Goal: Task Accomplishment & Management: Use online tool/utility

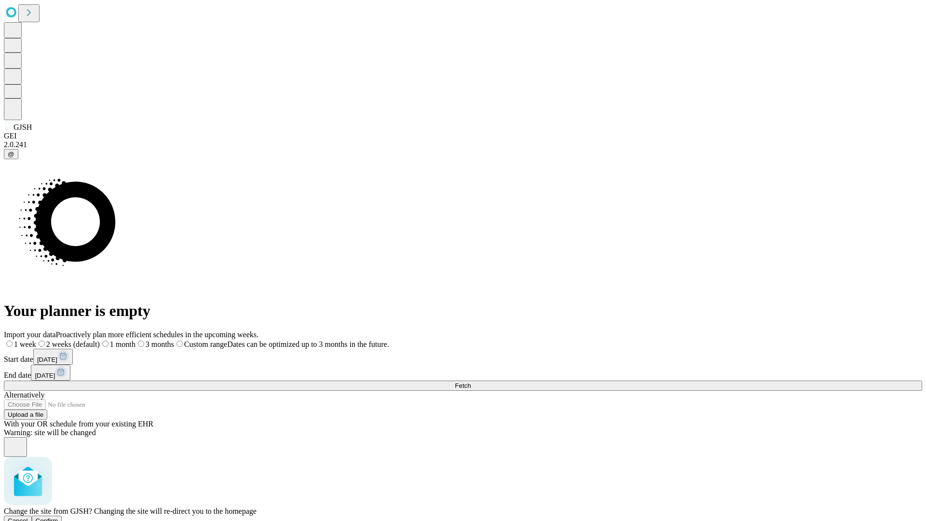
click at [58, 517] on span "Confirm" at bounding box center [47, 520] width 23 height 7
click at [30, 340] on label "1 week" at bounding box center [17, 344] width 26 height 8
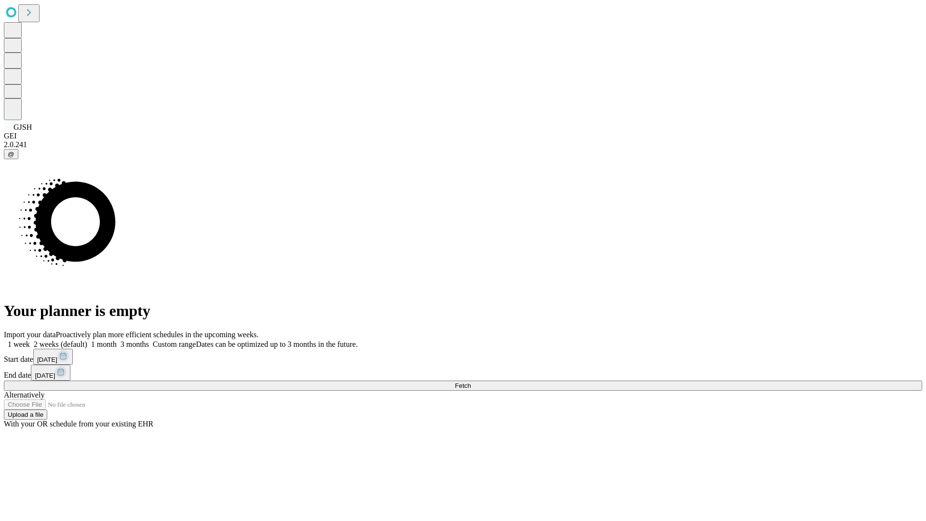
click at [471, 382] on span "Fetch" at bounding box center [463, 385] width 16 height 7
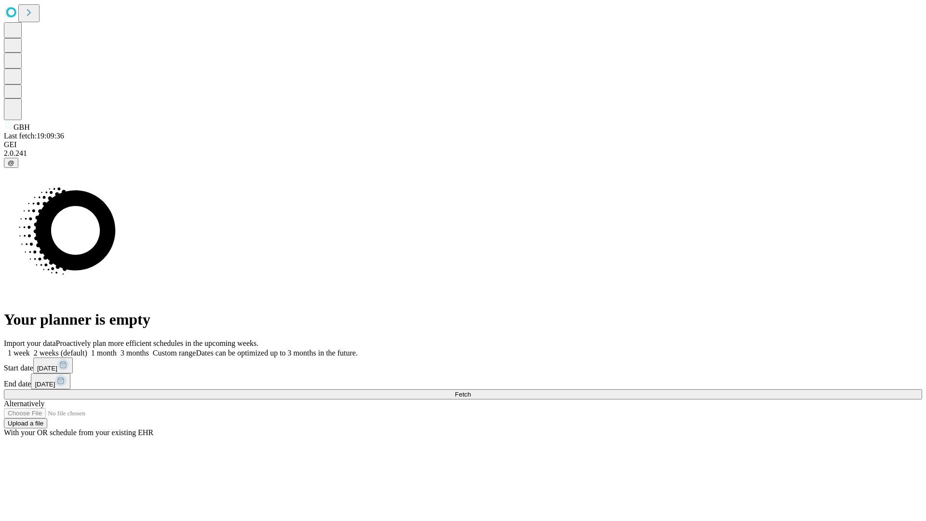
click at [30, 349] on label "1 week" at bounding box center [17, 353] width 26 height 8
click at [471, 391] on span "Fetch" at bounding box center [463, 394] width 16 height 7
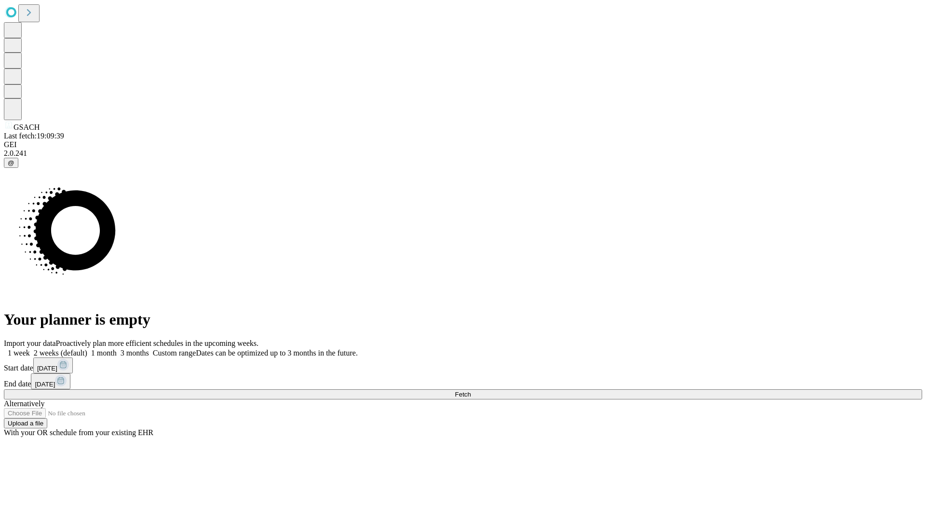
click at [30, 349] on label "1 week" at bounding box center [17, 353] width 26 height 8
click at [471, 391] on span "Fetch" at bounding box center [463, 394] width 16 height 7
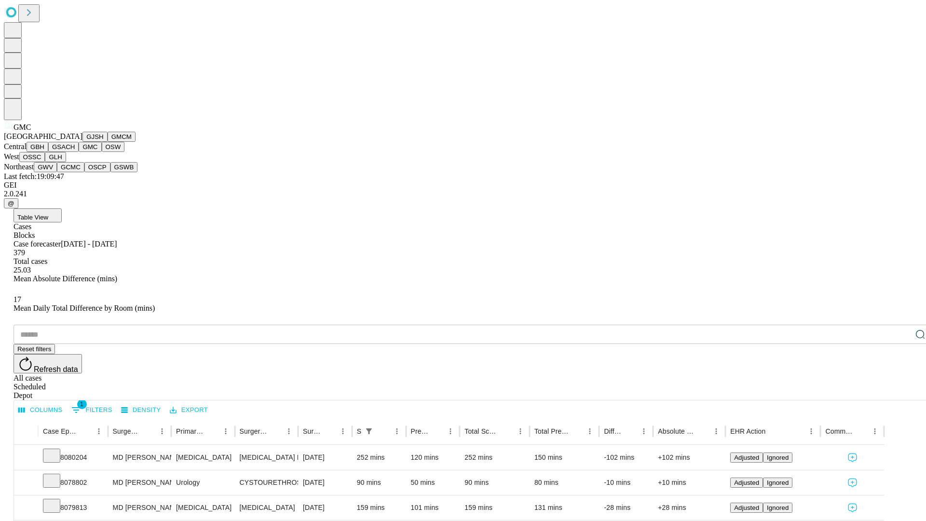
click at [102, 152] on button "OSW" at bounding box center [113, 147] width 23 height 10
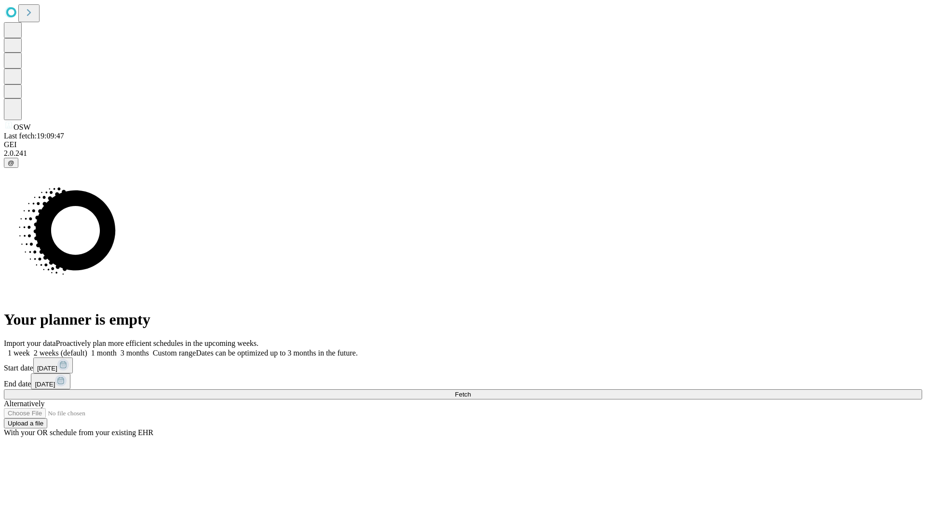
click at [30, 349] on label "1 week" at bounding box center [17, 353] width 26 height 8
click at [471, 391] on span "Fetch" at bounding box center [463, 394] width 16 height 7
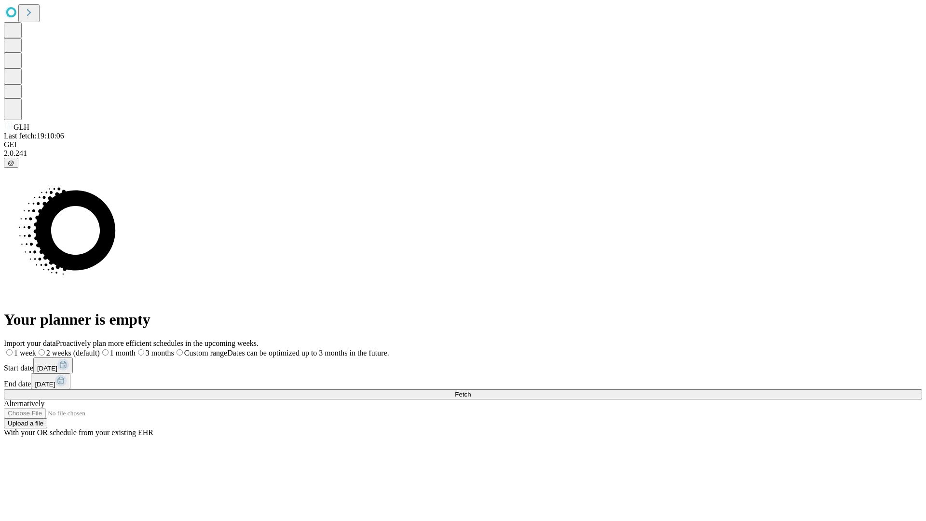
click at [36, 349] on label "1 week" at bounding box center [20, 353] width 32 height 8
click at [471, 391] on span "Fetch" at bounding box center [463, 394] width 16 height 7
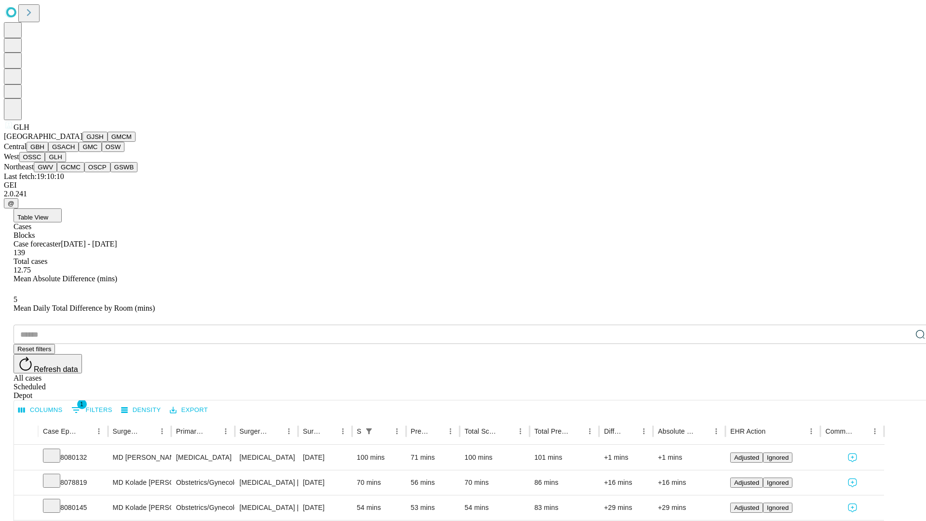
click at [57, 172] on button "GWV" at bounding box center [45, 167] width 23 height 10
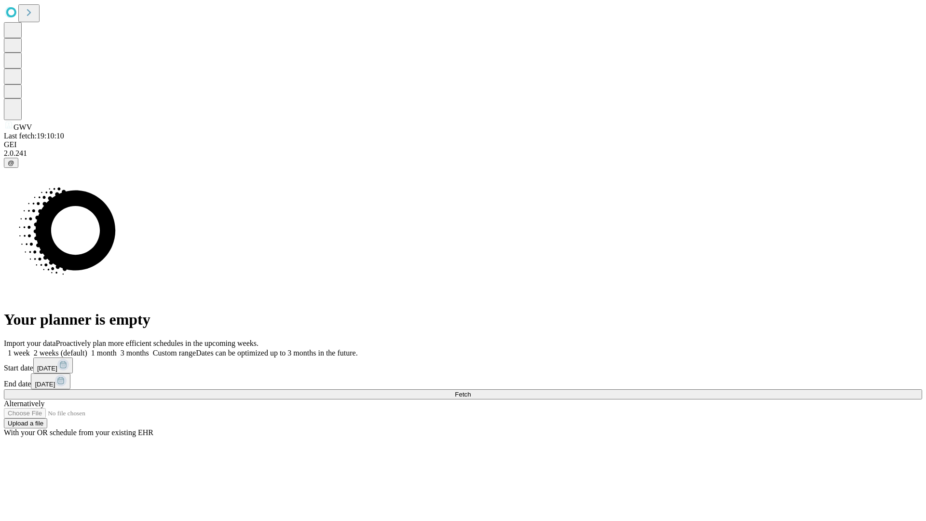
click at [471, 391] on span "Fetch" at bounding box center [463, 394] width 16 height 7
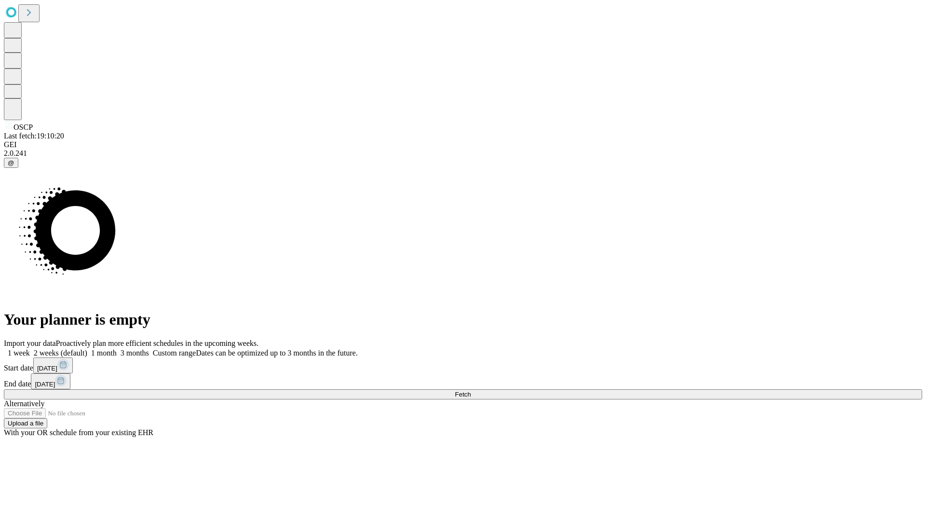
click at [30, 349] on label "1 week" at bounding box center [17, 353] width 26 height 8
click at [471, 391] on span "Fetch" at bounding box center [463, 394] width 16 height 7
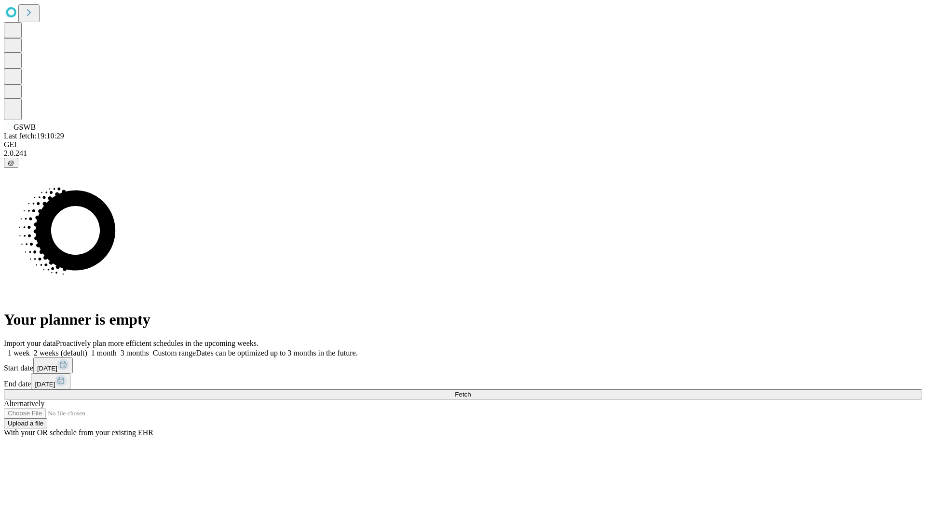
click at [30, 349] on label "1 week" at bounding box center [17, 353] width 26 height 8
click at [471, 391] on span "Fetch" at bounding box center [463, 394] width 16 height 7
